Goal: Information Seeking & Learning: Learn about a topic

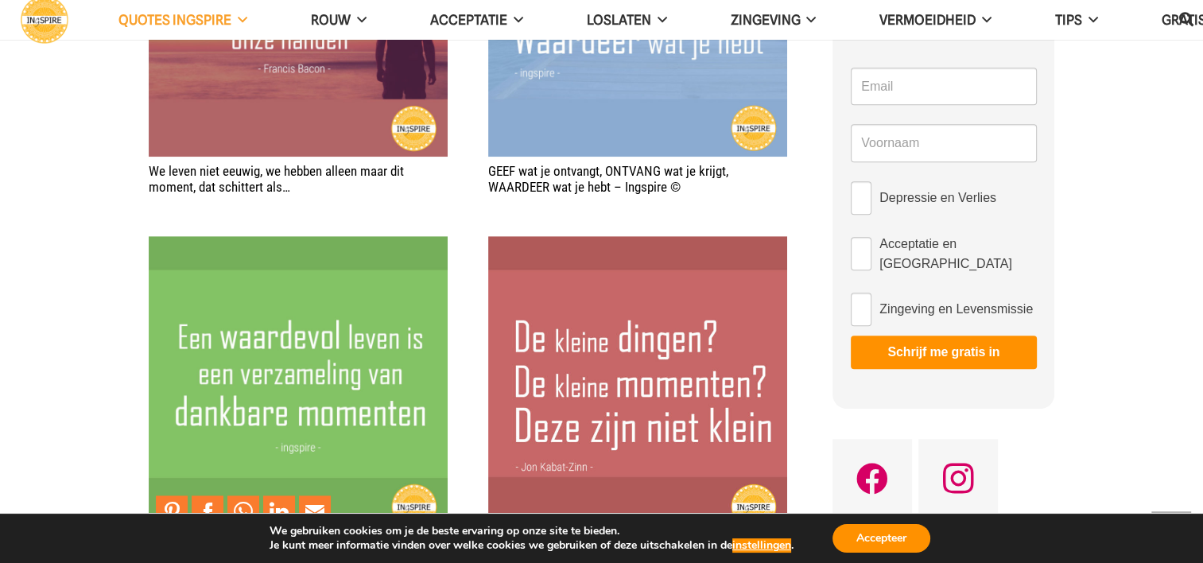
scroll to position [874, 0]
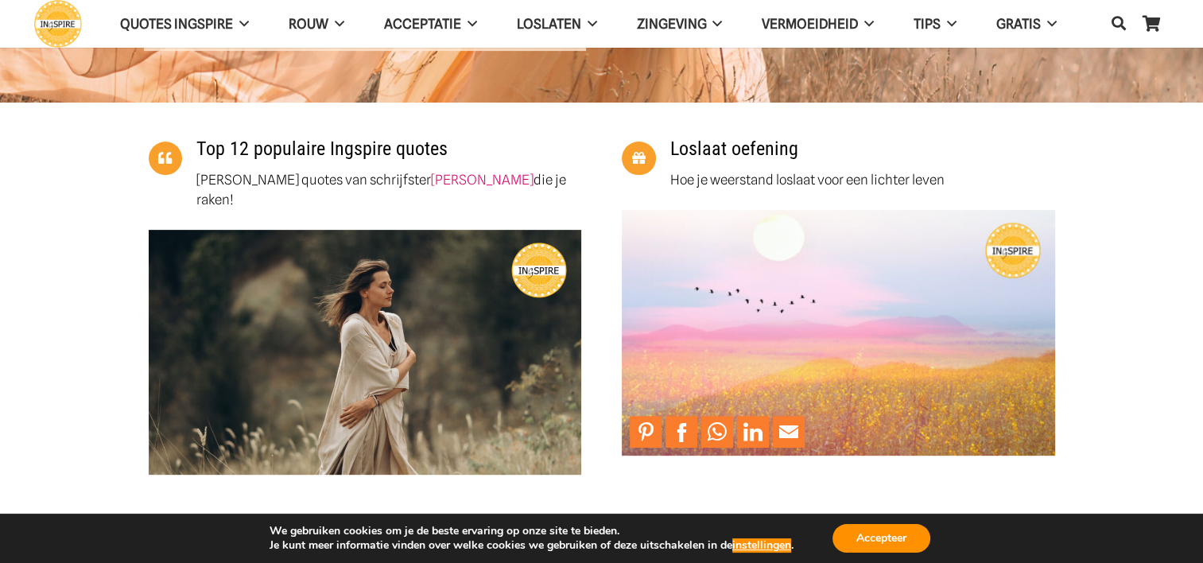
scroll to position [556, 0]
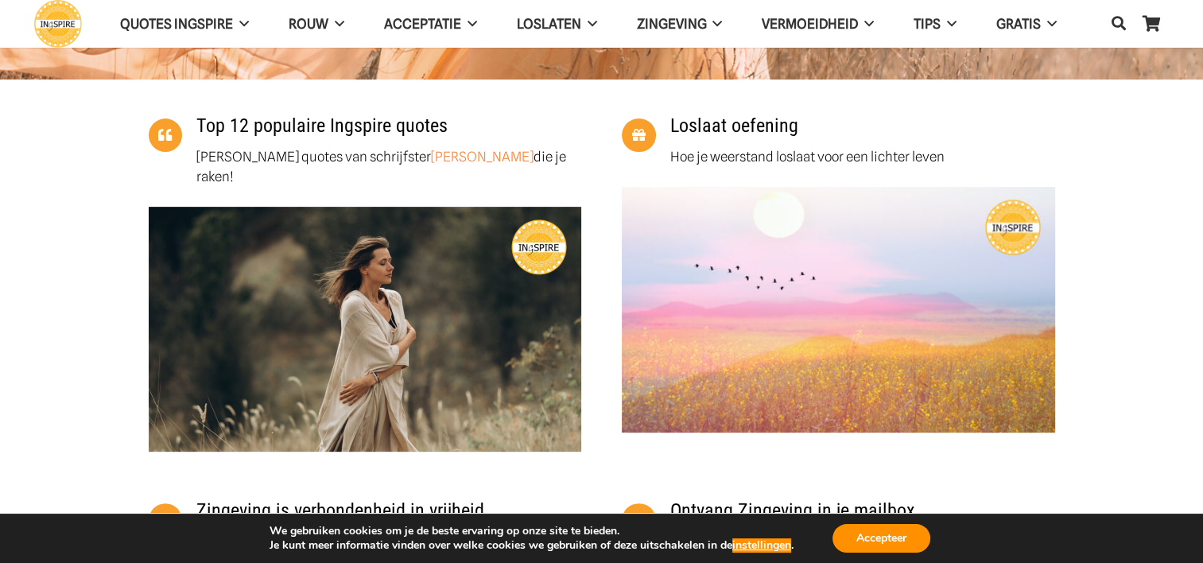
click at [431, 161] on link "Inge Geertzen" at bounding box center [482, 157] width 103 height 16
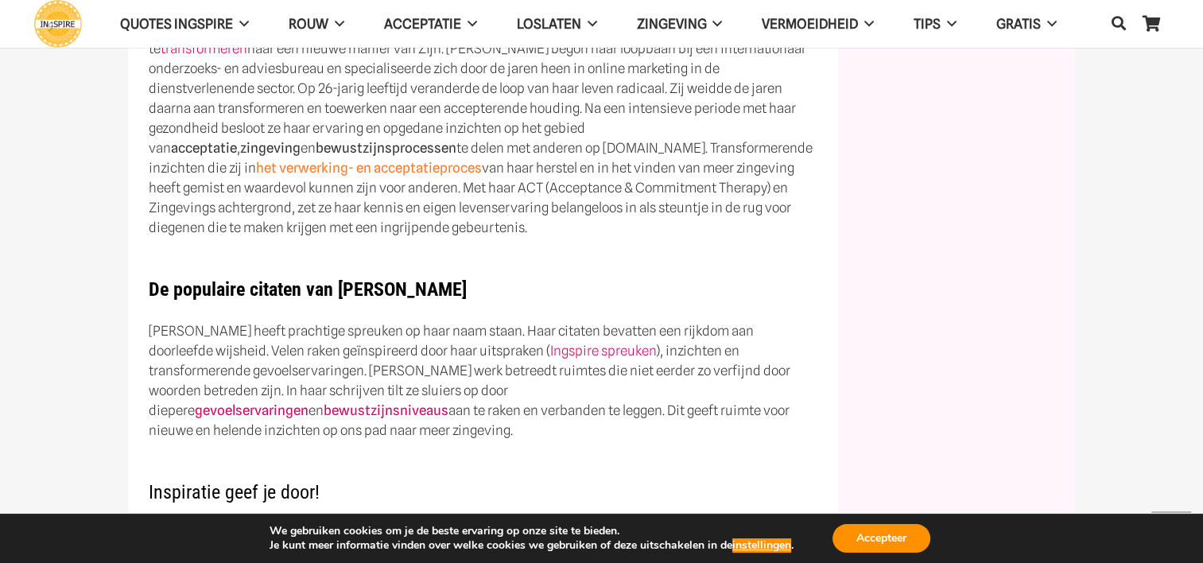
scroll to position [785, 0]
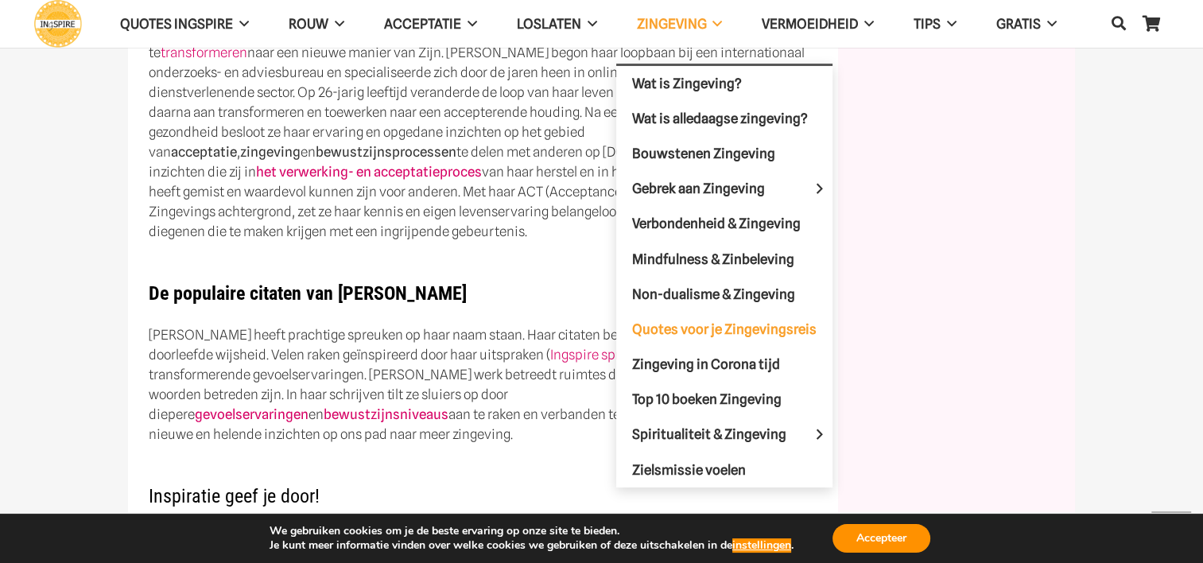
click at [736, 320] on span "Quotes voor je Zingevingsreis" at bounding box center [724, 328] width 184 height 16
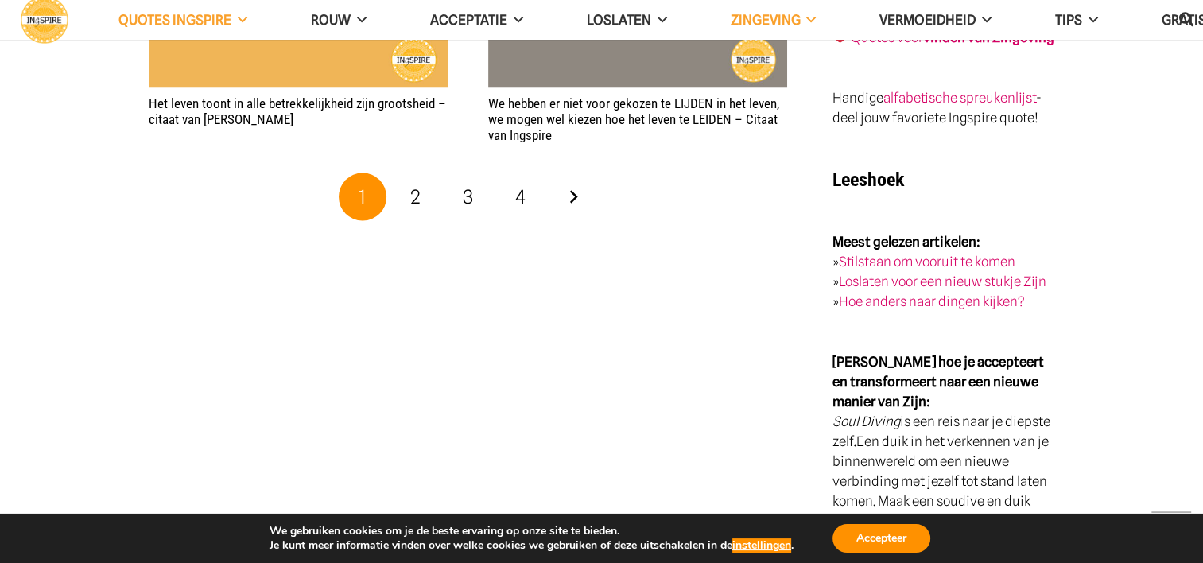
scroll to position [2862, 0]
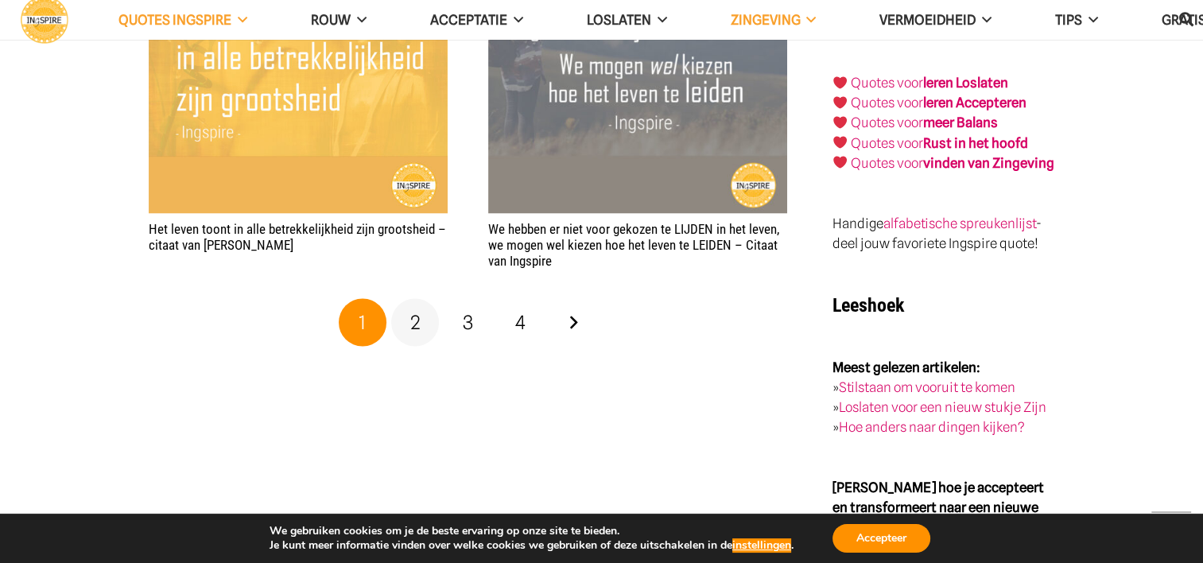
click at [419, 310] on span "2" at bounding box center [415, 321] width 10 height 23
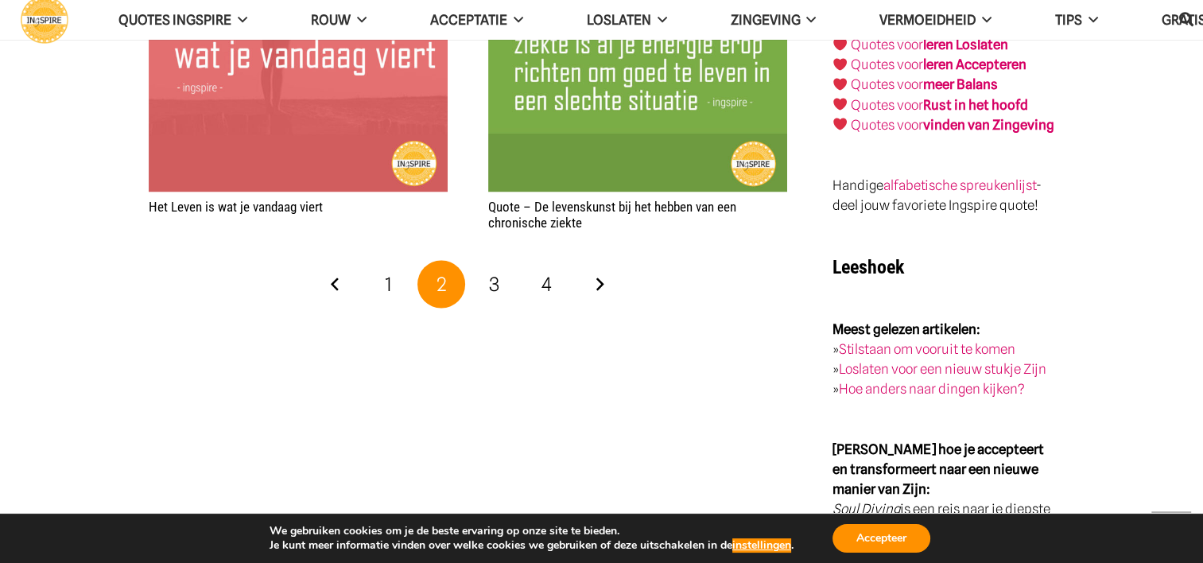
scroll to position [2941, 0]
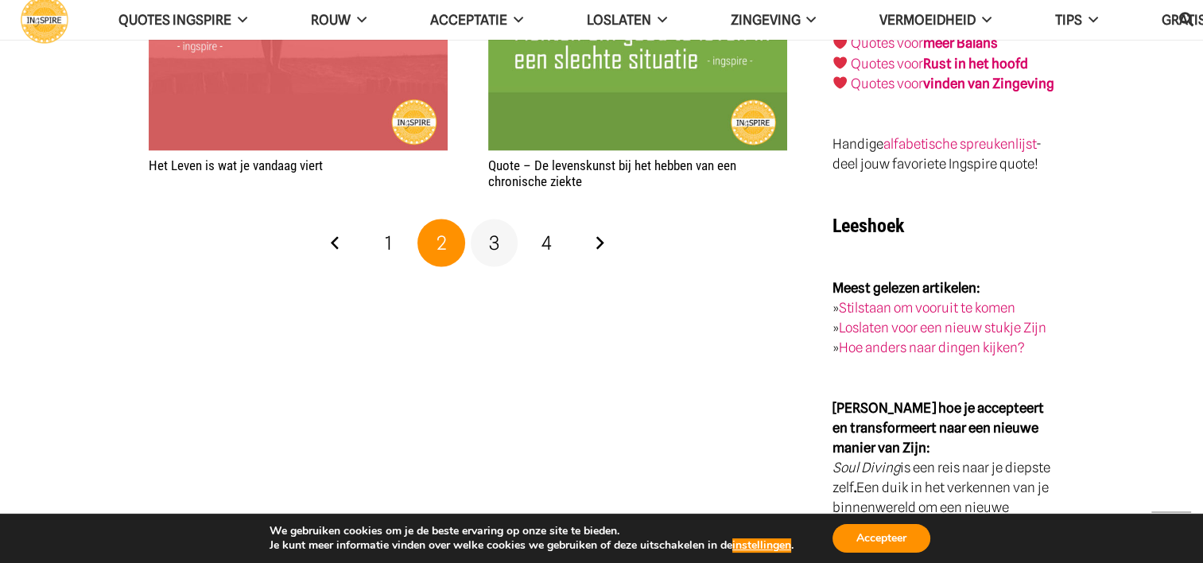
click at [490, 231] on span "3" at bounding box center [494, 242] width 10 height 23
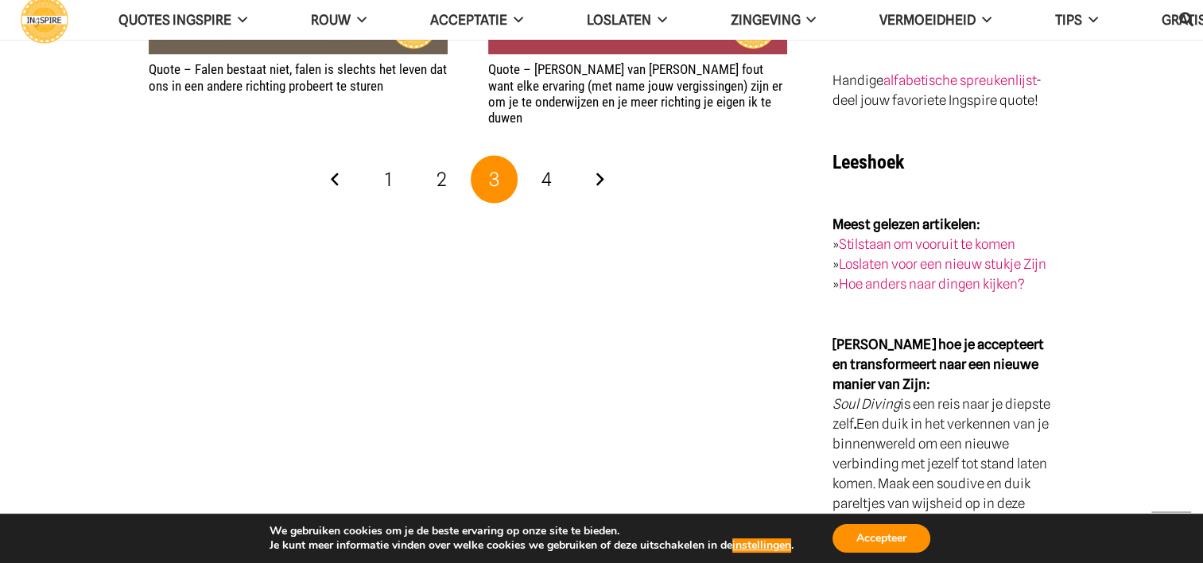
scroll to position [3021, 0]
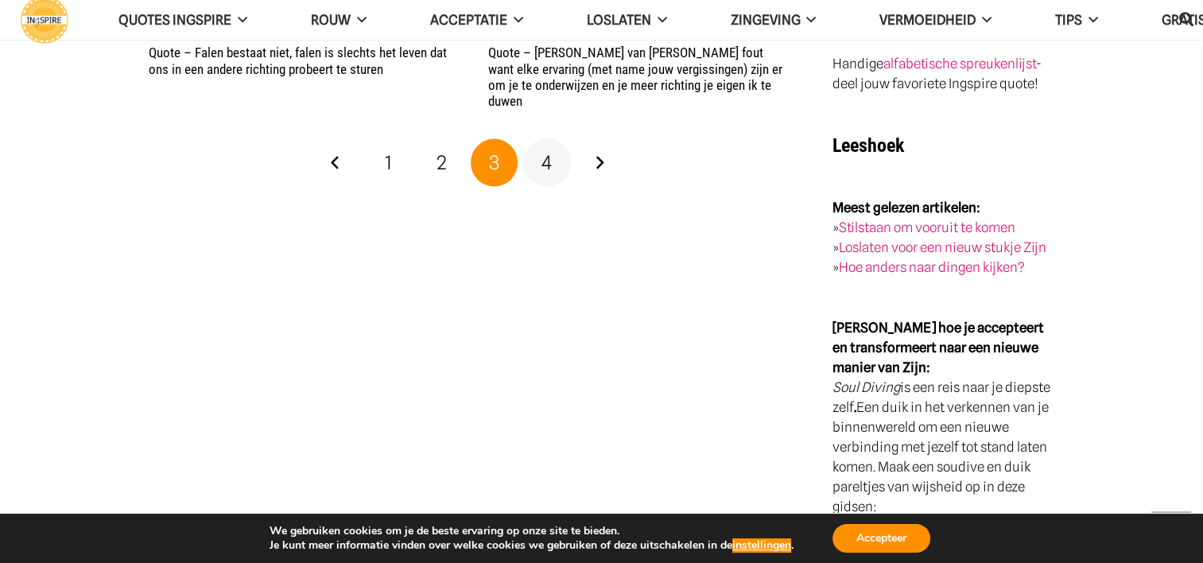
click at [545, 151] on span "4" at bounding box center [546, 162] width 10 height 23
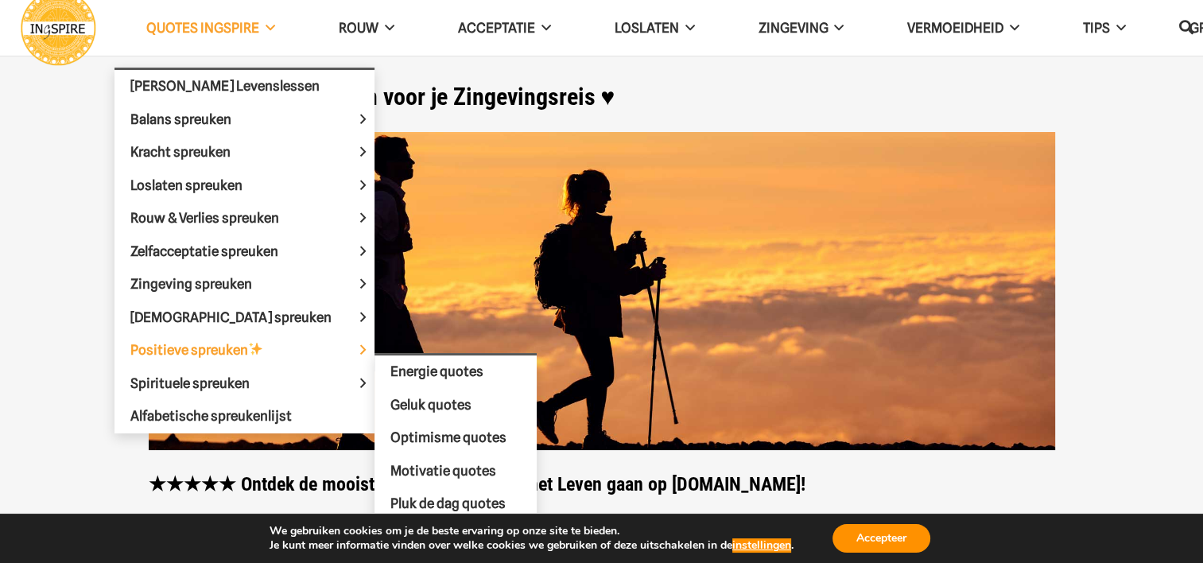
click at [235, 342] on span "Positieve spreuken" at bounding box center [210, 350] width 160 height 16
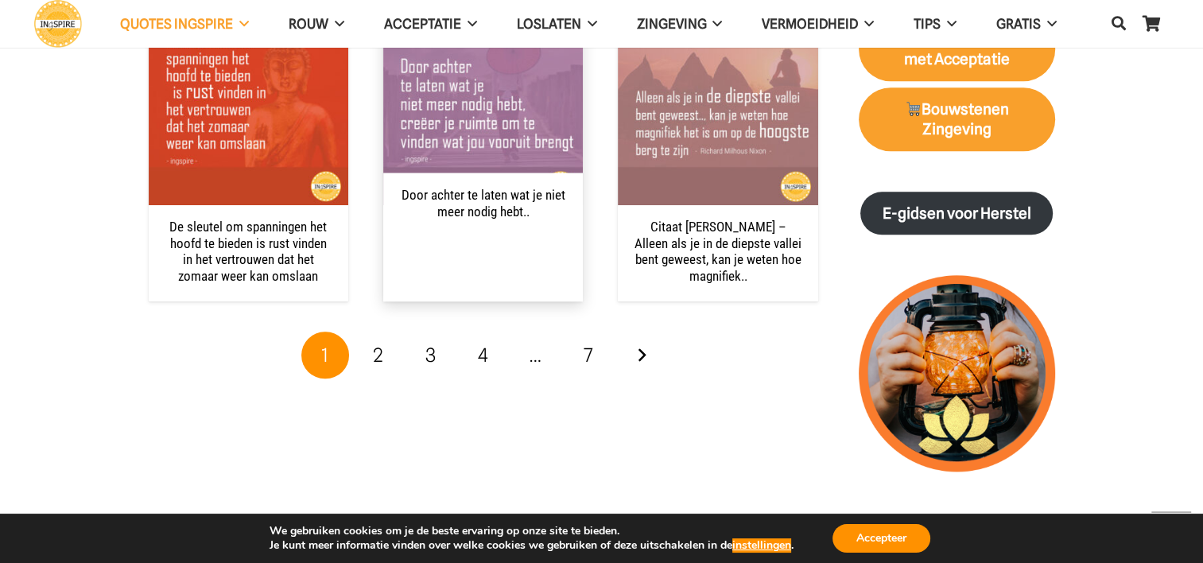
scroll to position [1828, 0]
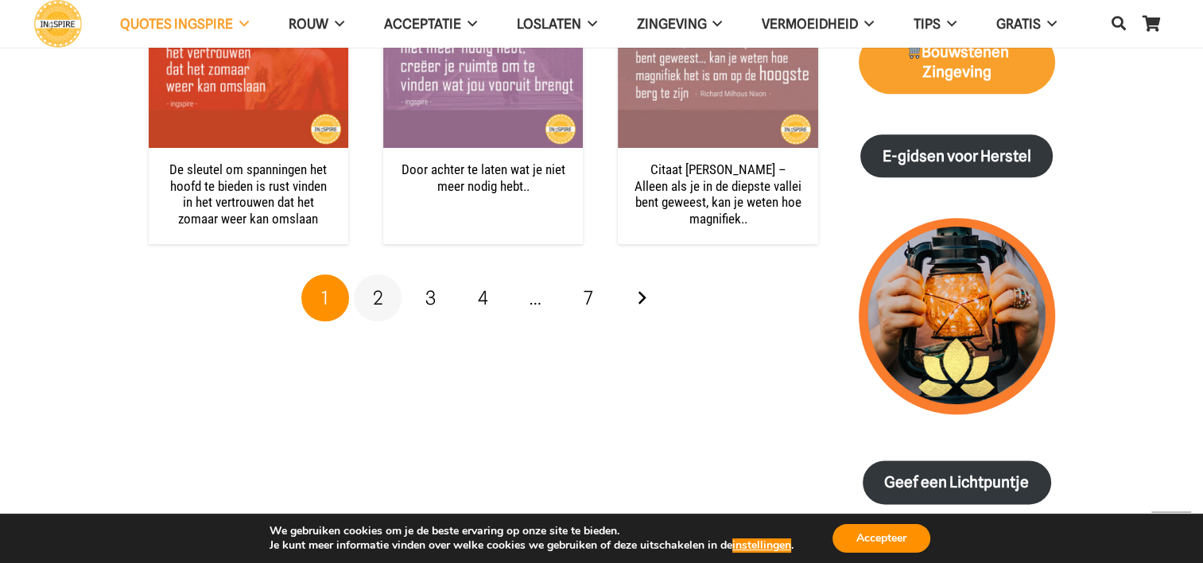
click at [377, 292] on span "2" at bounding box center [378, 297] width 10 height 23
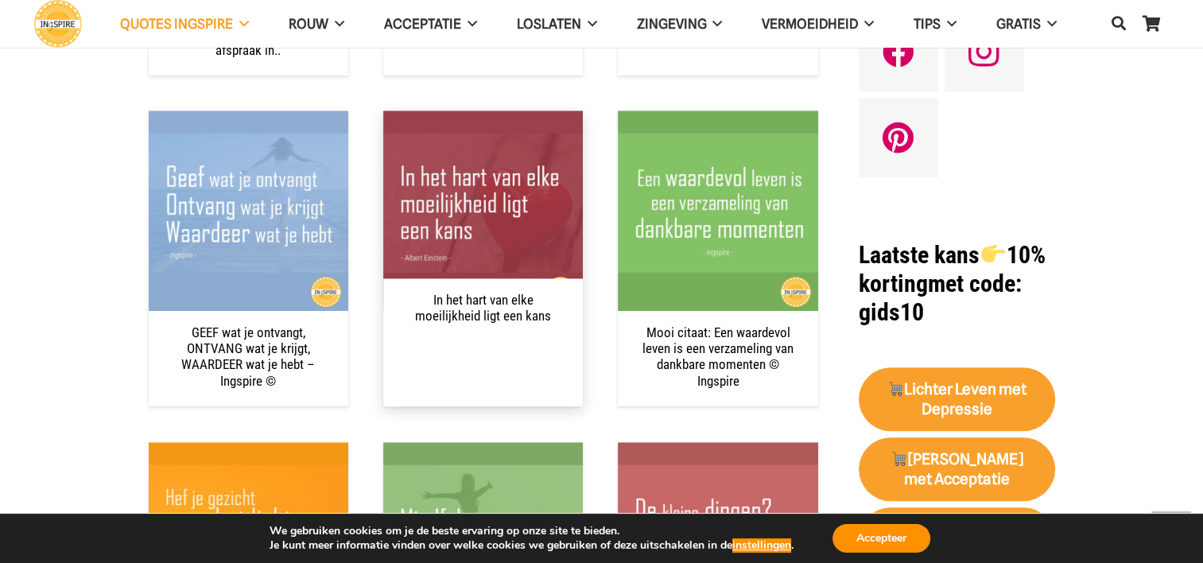
scroll to position [1431, 0]
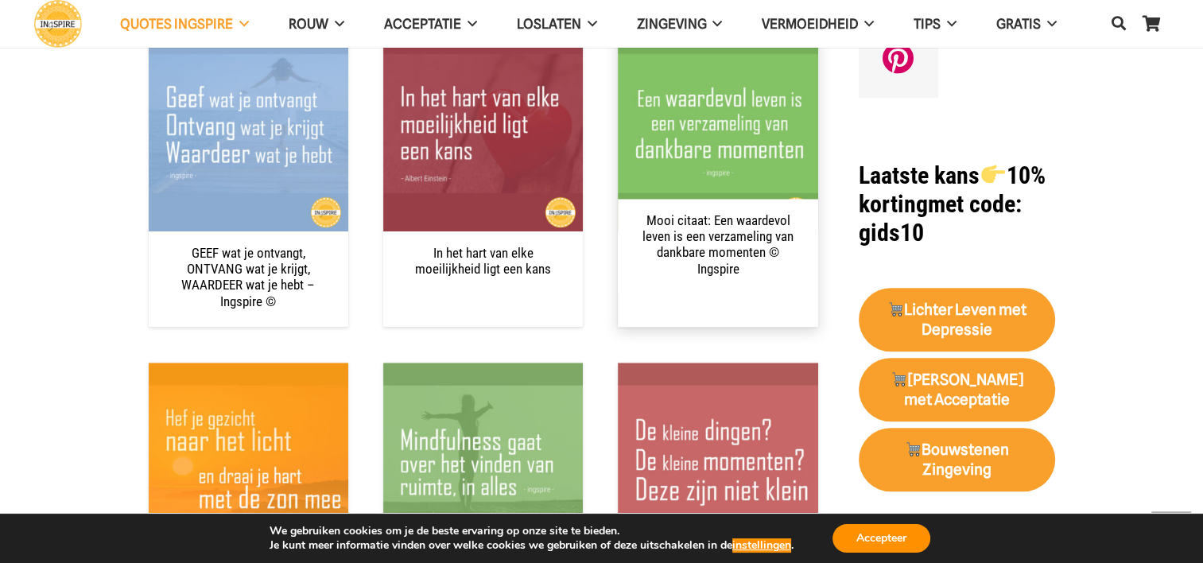
click at [714, 266] on link "Mooi citaat: Een waardevol leven is een verzameling van dankbare momenten © Ing…" at bounding box center [717, 244] width 151 height 64
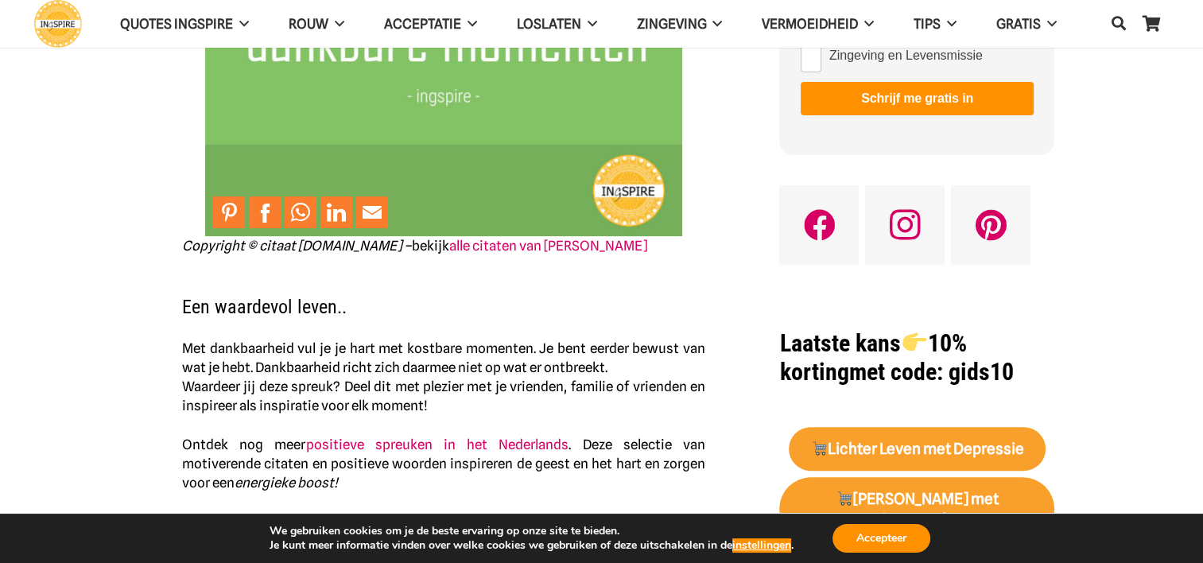
scroll to position [159, 0]
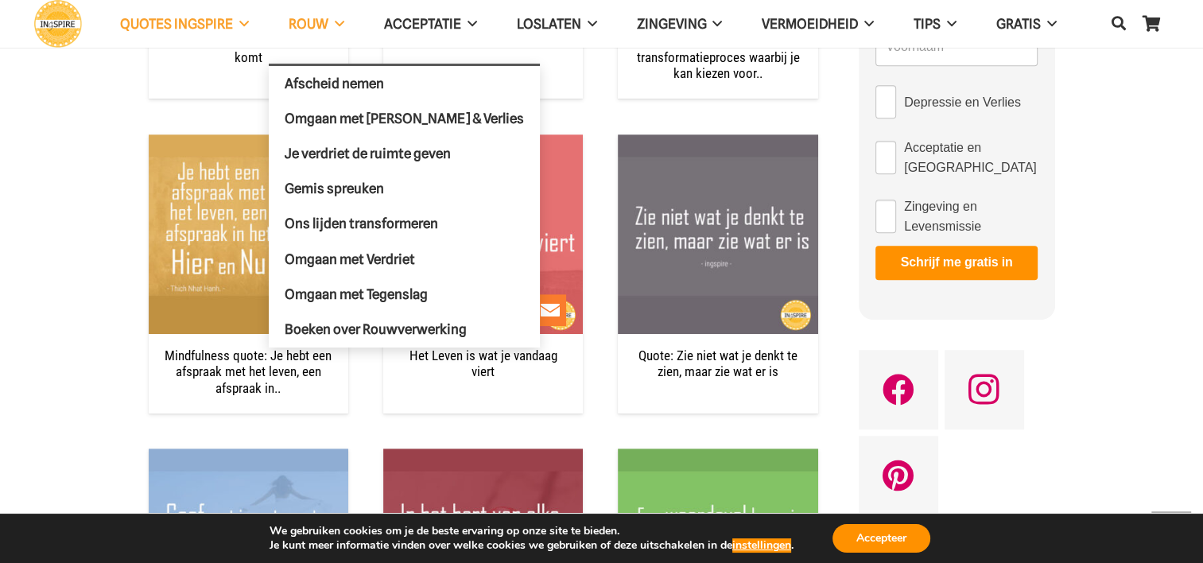
scroll to position [954, 0]
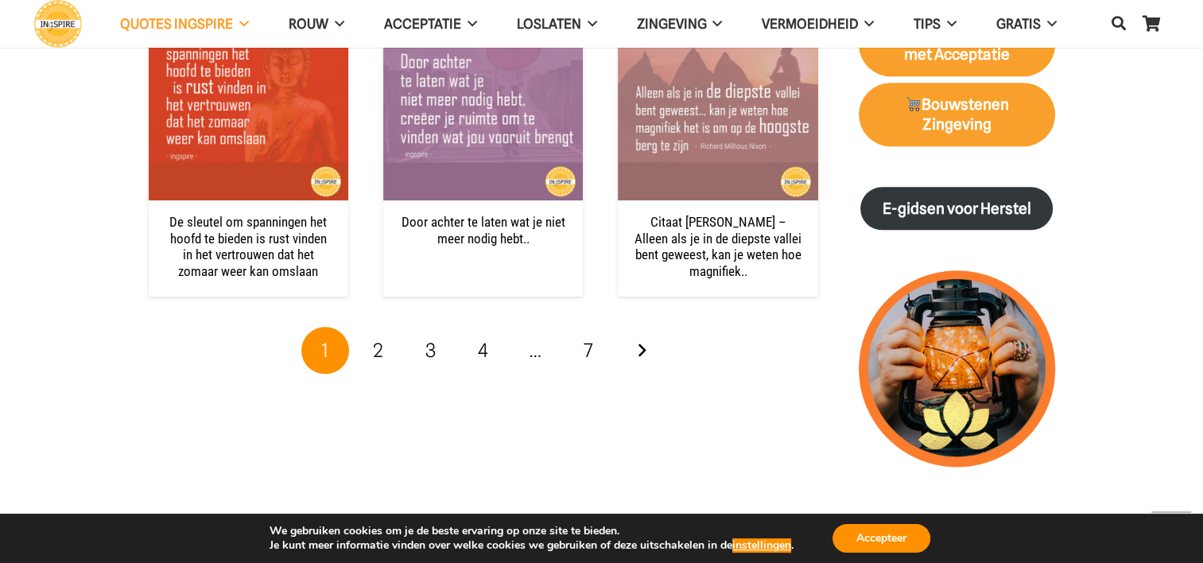
scroll to position [1749, 0]
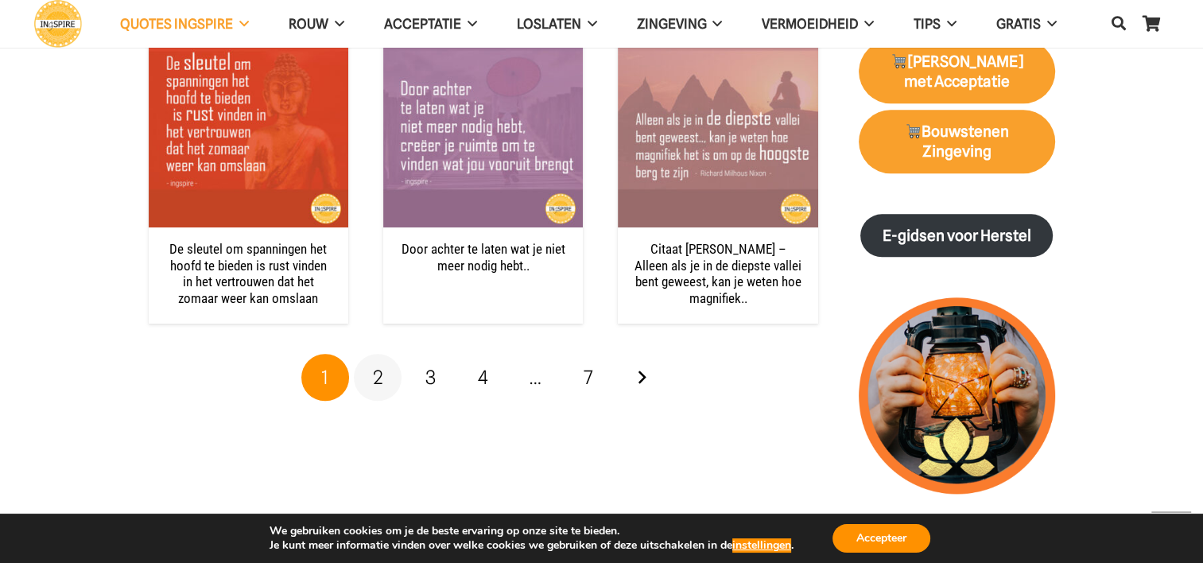
click at [368, 379] on link "2" at bounding box center [378, 378] width 48 height 48
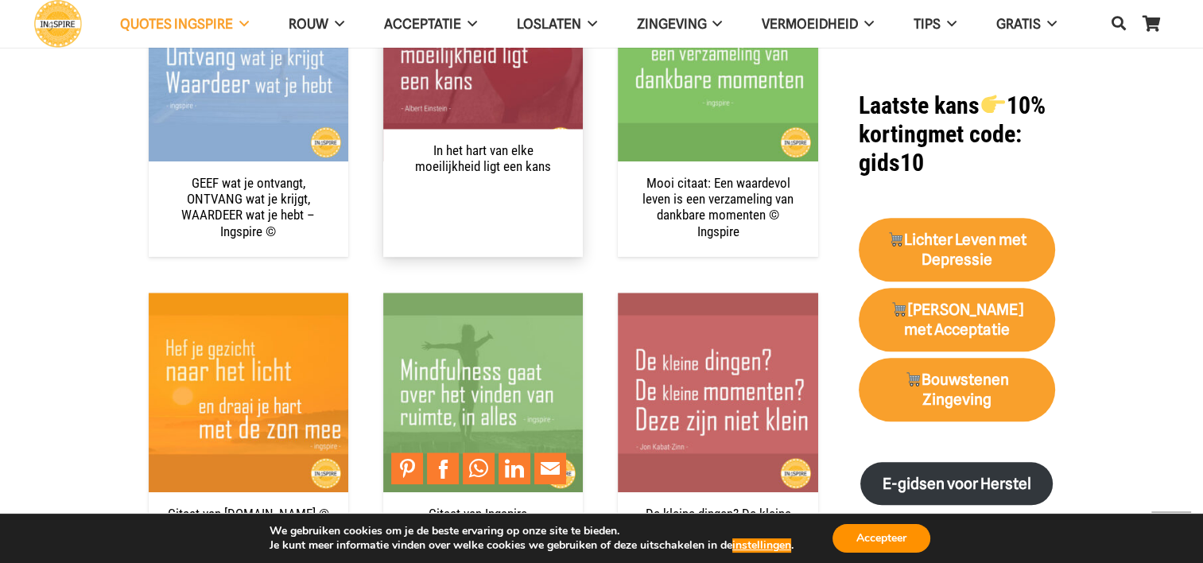
scroll to position [1351, 0]
